Goal: Task Accomplishment & Management: Complete application form

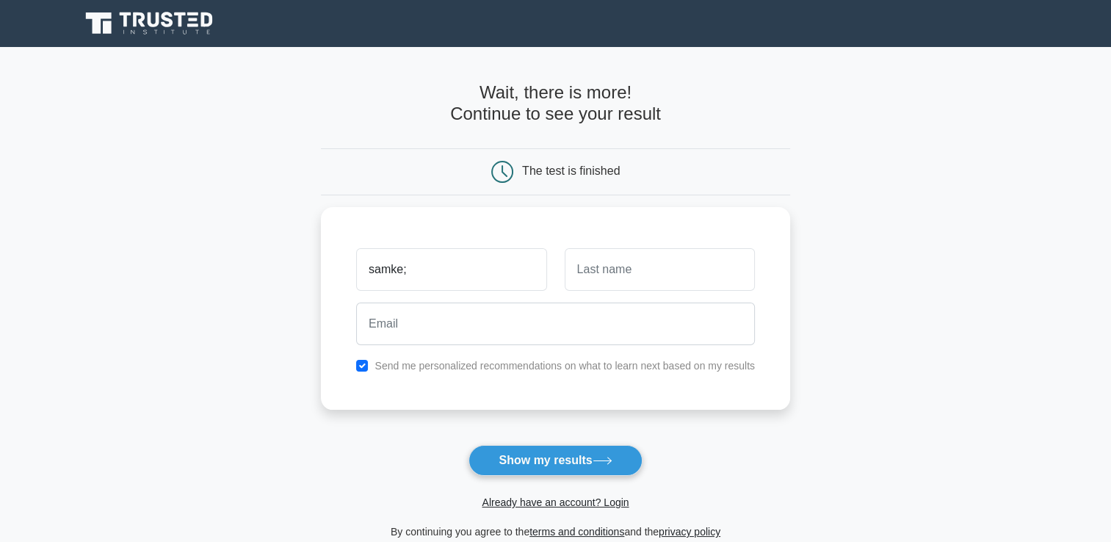
click at [430, 189] on div "The test is finished" at bounding box center [555, 171] width 469 height 47
click at [400, 249] on input "samke;" at bounding box center [451, 266] width 190 height 43
type input "samkelisiwe"
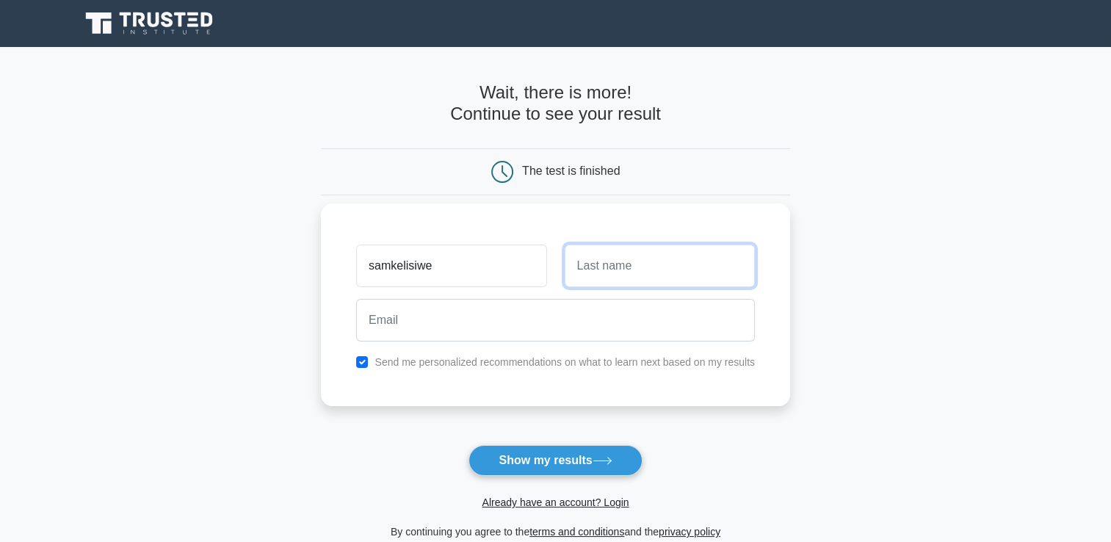
click at [649, 266] on input "text" at bounding box center [660, 266] width 190 height 43
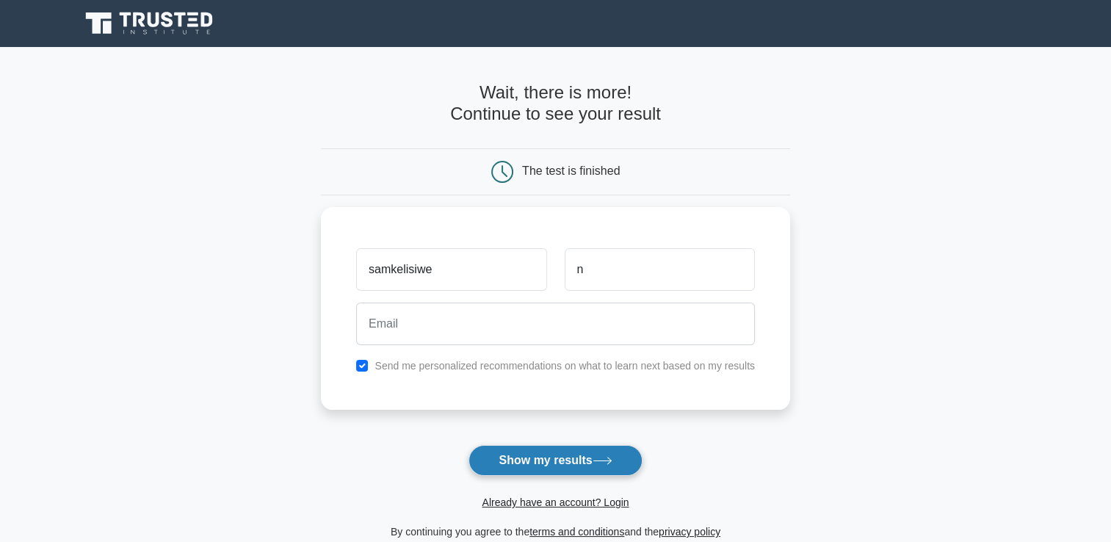
click at [624, 471] on button "Show my results" at bounding box center [555, 460] width 173 height 31
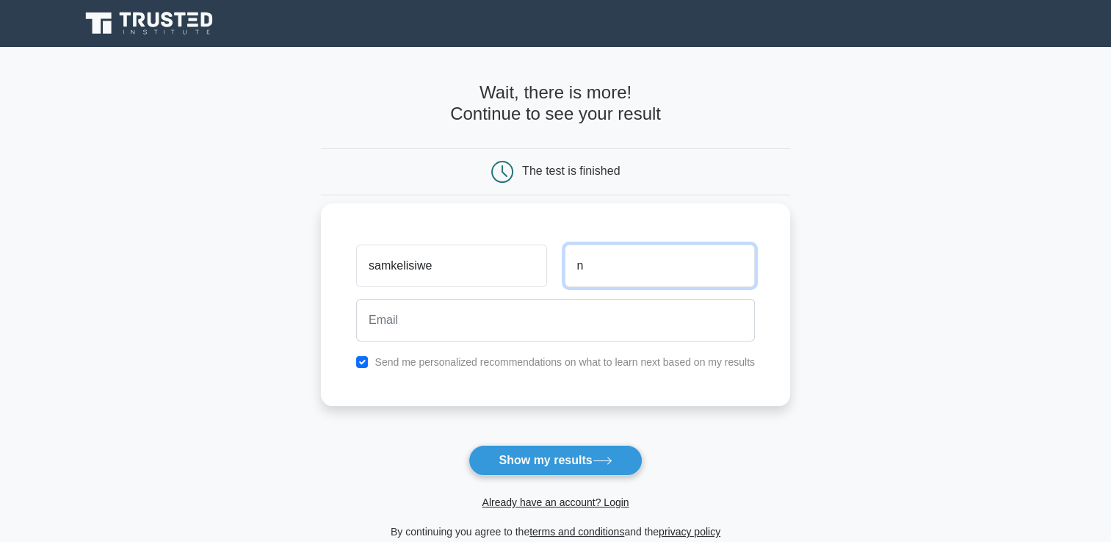
click at [586, 277] on input "n" at bounding box center [660, 266] width 190 height 43
type input "ndlon"
click at [613, 269] on input "ndlon" at bounding box center [660, 266] width 190 height 43
type input "ndlovu"
click at [543, 296] on div at bounding box center [555, 320] width 416 height 54
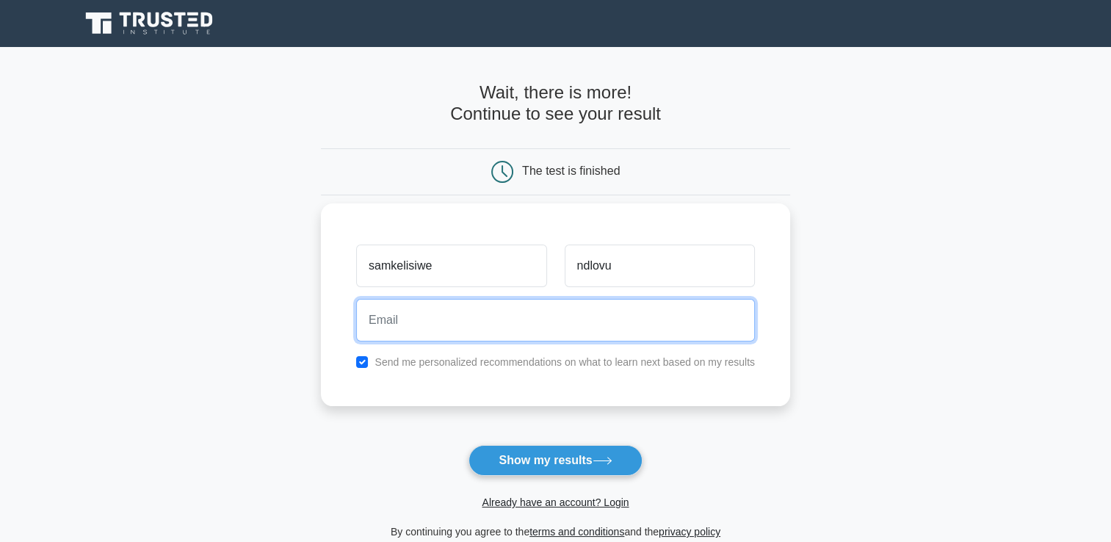
click at [541, 311] on input "email" at bounding box center [555, 320] width 399 height 43
type input "ndlovusamkelisiwe52@gmail.com"
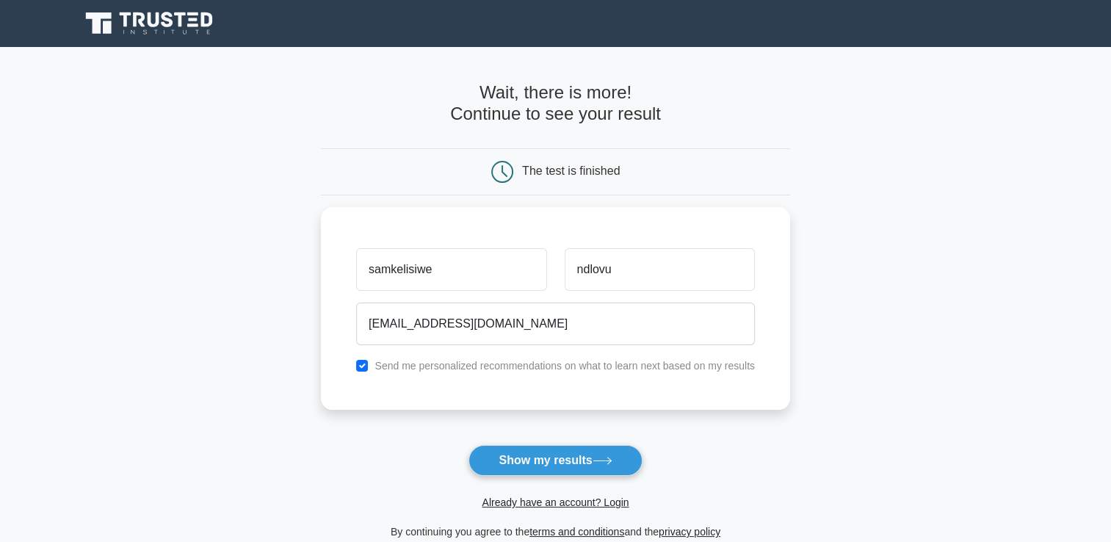
click at [535, 439] on form "Wait, there is more! Continue to see your result The test is finished samkelisi…" at bounding box center [555, 311] width 469 height 458
click at [539, 451] on button "Show my results" at bounding box center [555, 460] width 173 height 31
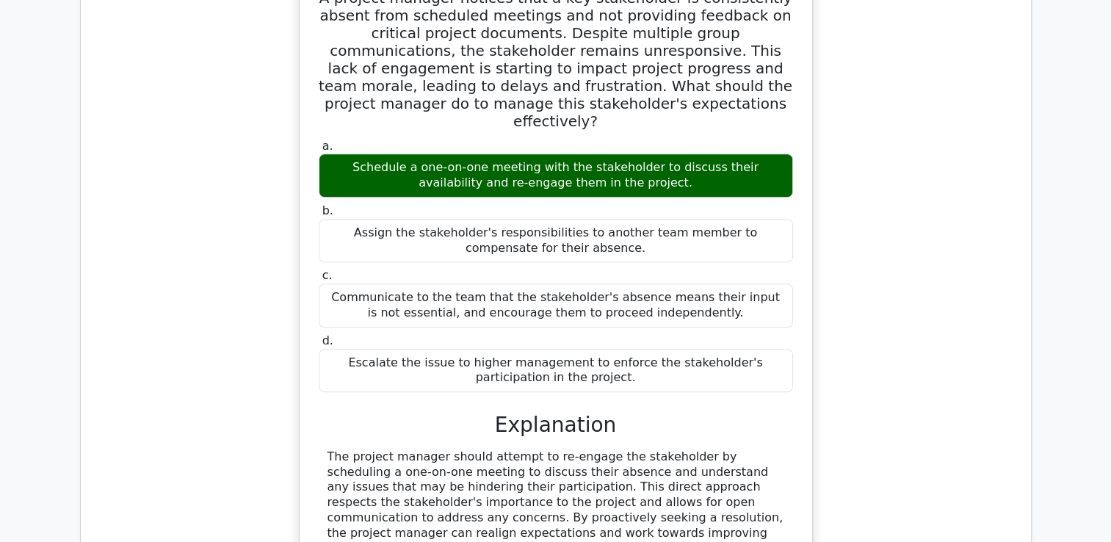
scroll to position [1293, 0]
